Goal: Task Accomplishment & Management: Use online tool/utility

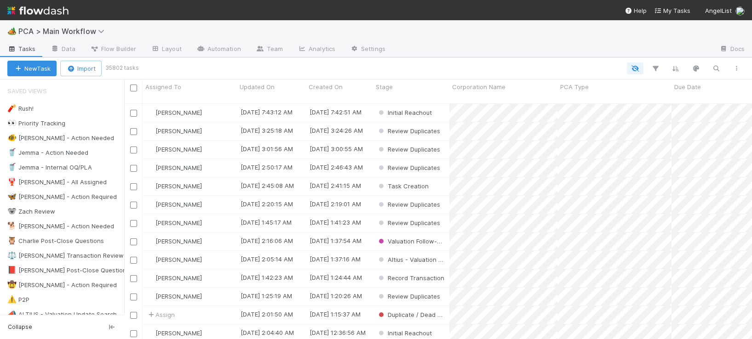
scroll to position [233, 617]
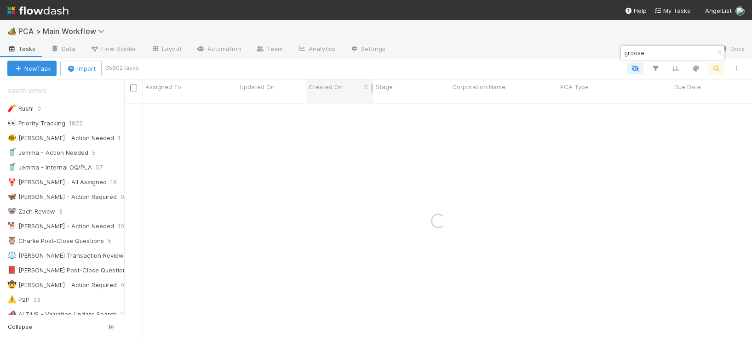
type input "groove"
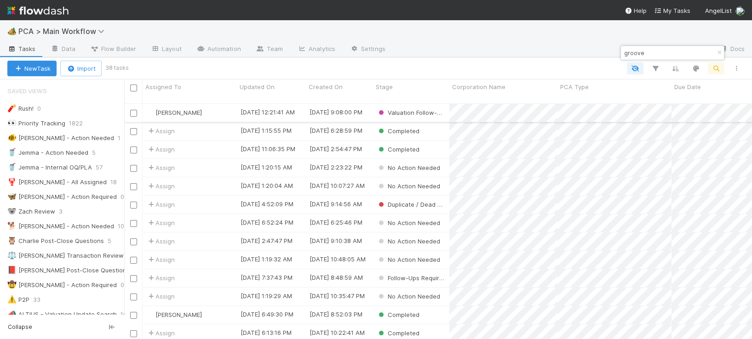
click at [228, 104] on div "[PERSON_NAME]" at bounding box center [189, 113] width 94 height 18
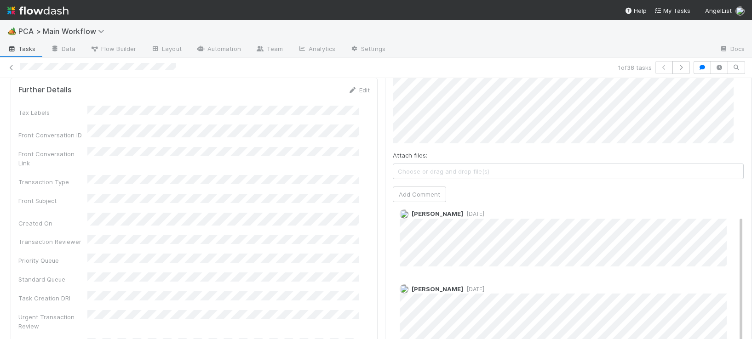
scroll to position [25, 0]
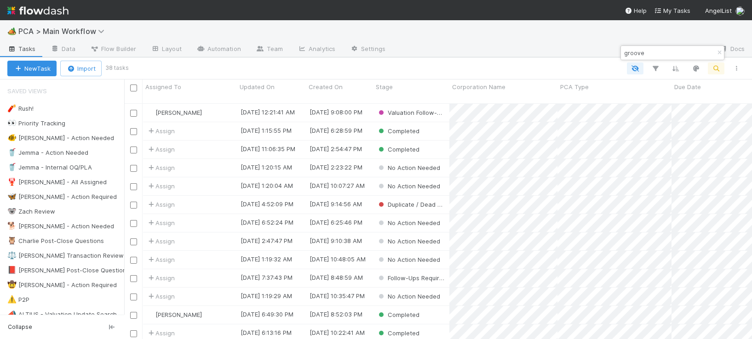
scroll to position [233, 617]
click at [501, 34] on div "🏕️ PCA > Main Workflow" at bounding box center [376, 31] width 752 height 22
drag, startPoint x: 666, startPoint y: 50, endPoint x: 606, endPoint y: 51, distance: 59.3
click at [606, 51] on body "🏕️ PCA > Main Workflow Tasks Data Flow Builder Layout Automation Team Analytics…" at bounding box center [376, 169] width 752 height 339
drag, startPoint x: 652, startPoint y: 51, endPoint x: 621, endPoint y: 55, distance: 31.5
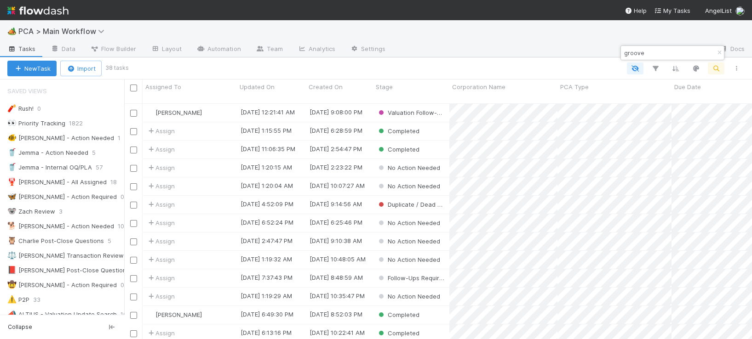
click at [621, 55] on div "groove" at bounding box center [667, 52] width 93 height 11
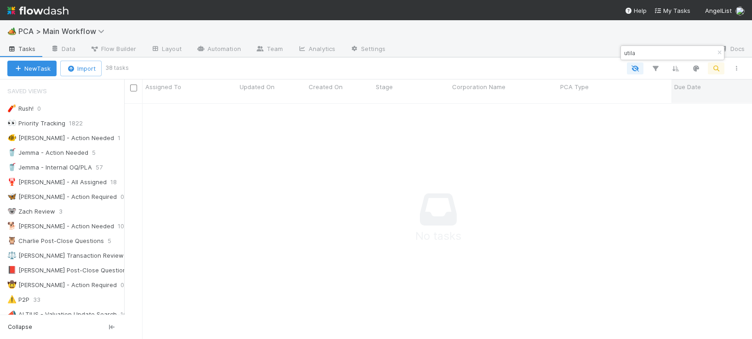
scroll to position [222, 606]
type input "utila"
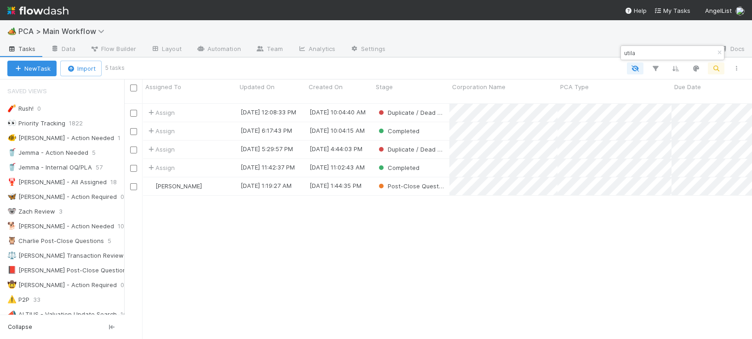
scroll to position [233, 617]
click at [207, 122] on div "Assign" at bounding box center [189, 131] width 94 height 18
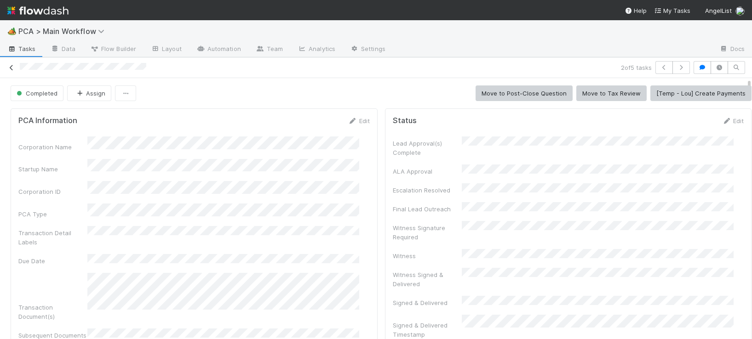
click at [9, 68] on icon at bounding box center [11, 68] width 9 height 6
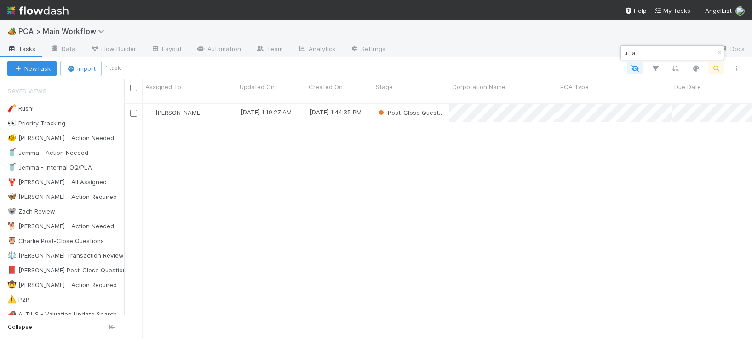
scroll to position [233, 617]
drag, startPoint x: 662, startPoint y: 49, endPoint x: 561, endPoint y: 53, distance: 101.7
click at [562, 52] on body "🏕️ PCA > Main Workflow Tasks Data Flow Builder Layout Automation Team Analytics…" at bounding box center [376, 169] width 752 height 339
drag, startPoint x: 633, startPoint y: 55, endPoint x: 610, endPoint y: 51, distance: 24.1
click at [609, 51] on body "🏕️ PCA > Main Workflow Tasks Data Flow Builder Layout Automation Team Analytics…" at bounding box center [376, 169] width 752 height 339
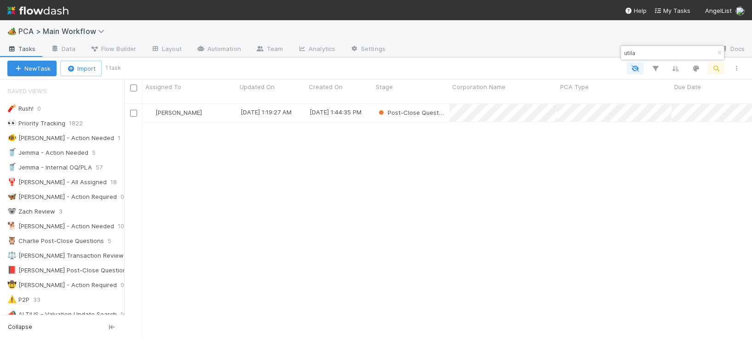
drag, startPoint x: 641, startPoint y: 49, endPoint x: 622, endPoint y: 51, distance: 18.9
click at [622, 51] on input "utila" at bounding box center [668, 52] width 92 height 11
type input "powerset"
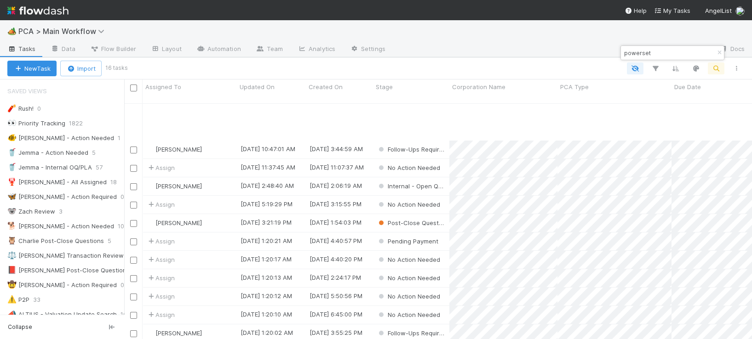
scroll to position [61, 0]
